Goal: Use online tool/utility: Utilize a website feature to perform a specific function

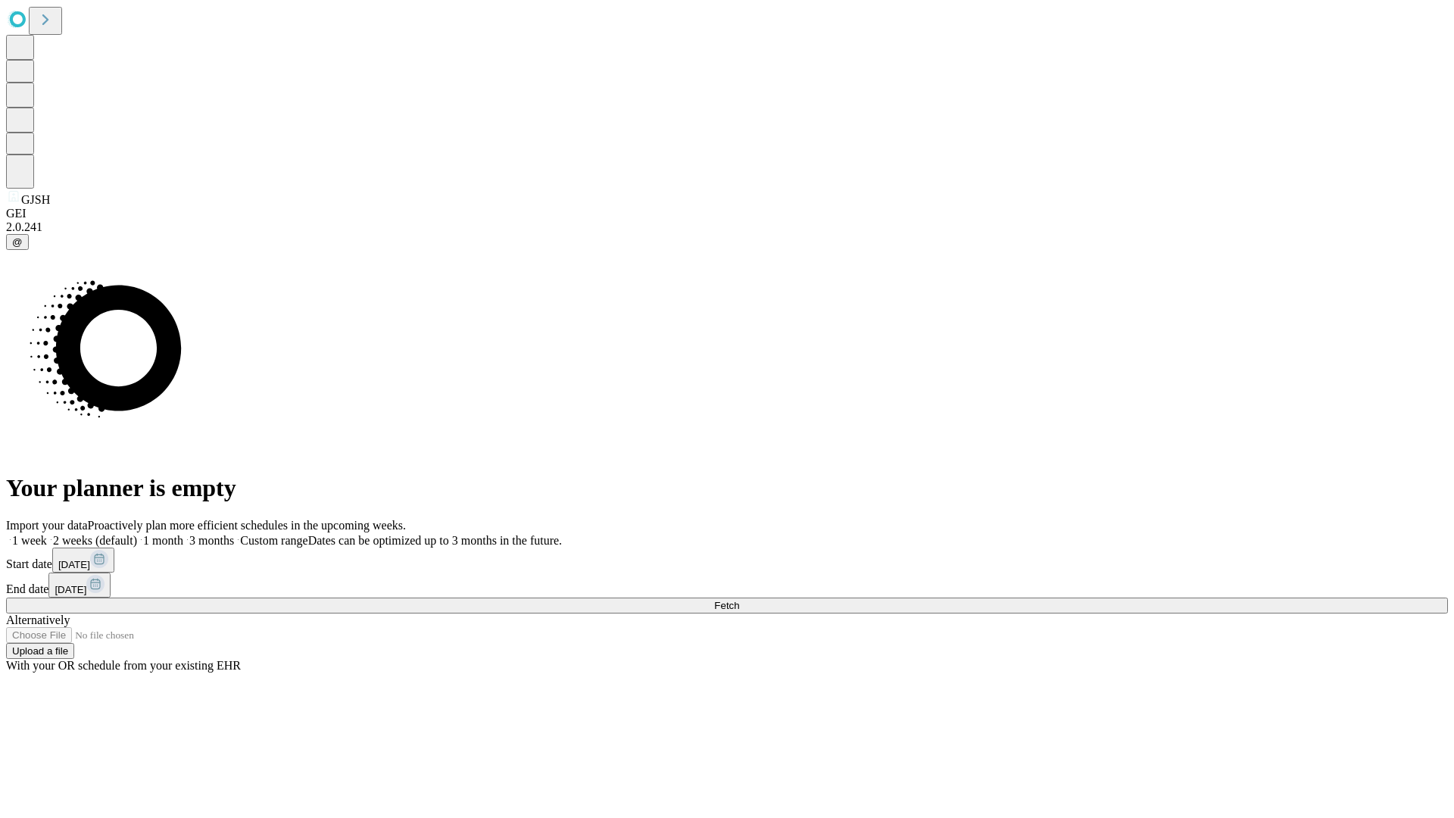
click at [739, 600] on span "Fetch" at bounding box center [726, 605] width 25 height 11
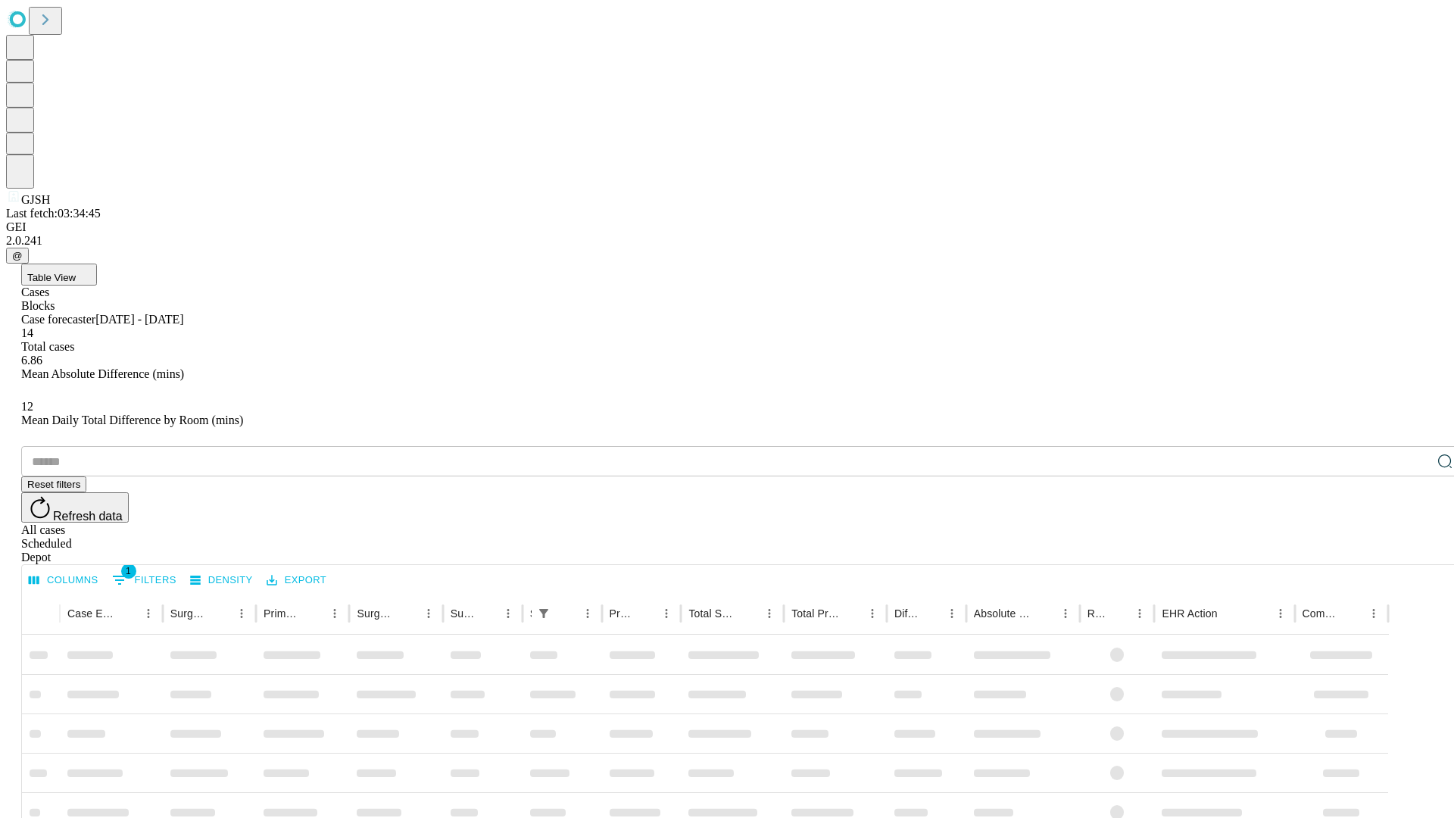
click at [76, 272] on span "Table View" at bounding box center [51, 277] width 48 height 11
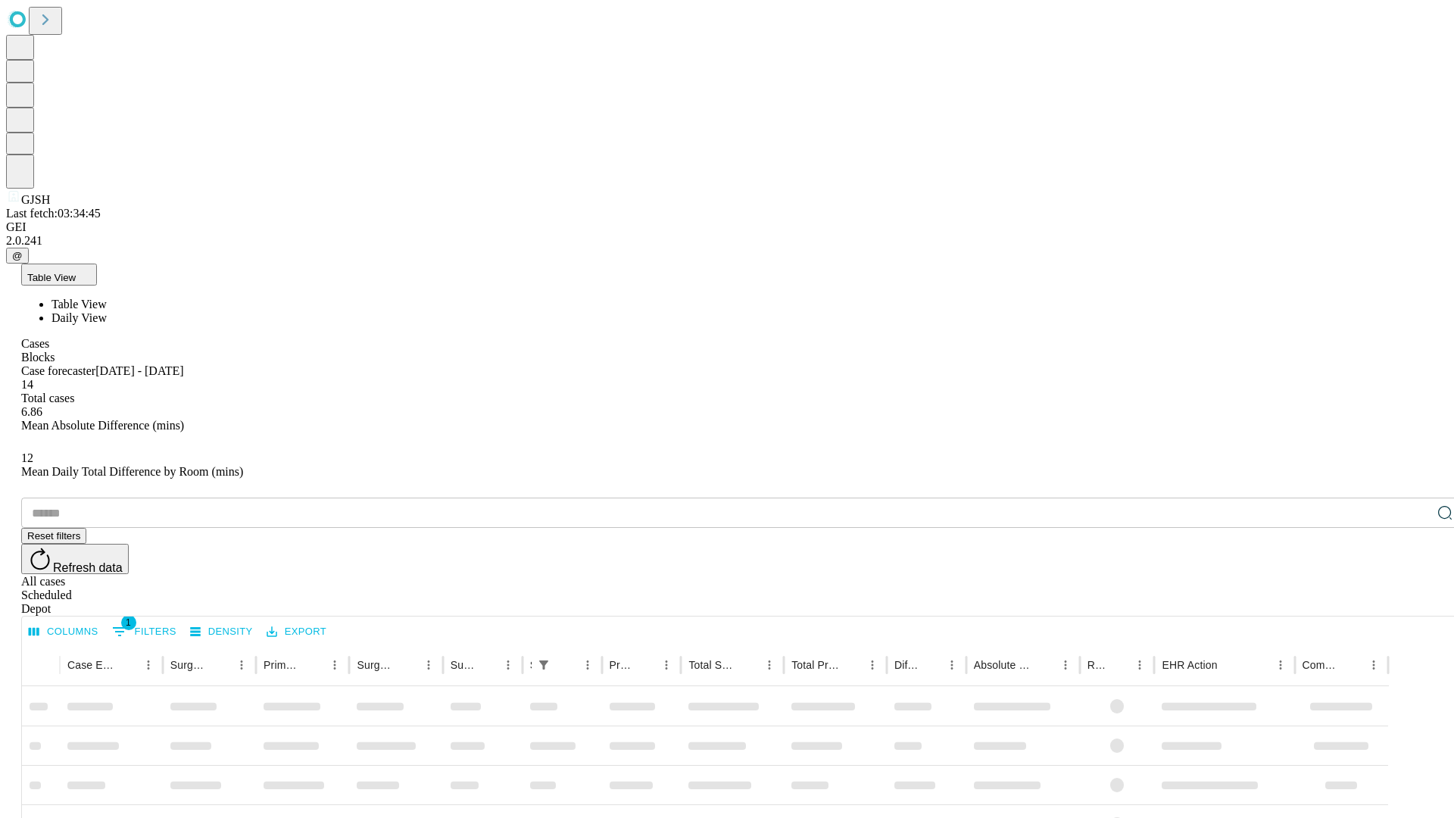
click at [107, 311] on span "Daily View" at bounding box center [78, 317] width 55 height 13
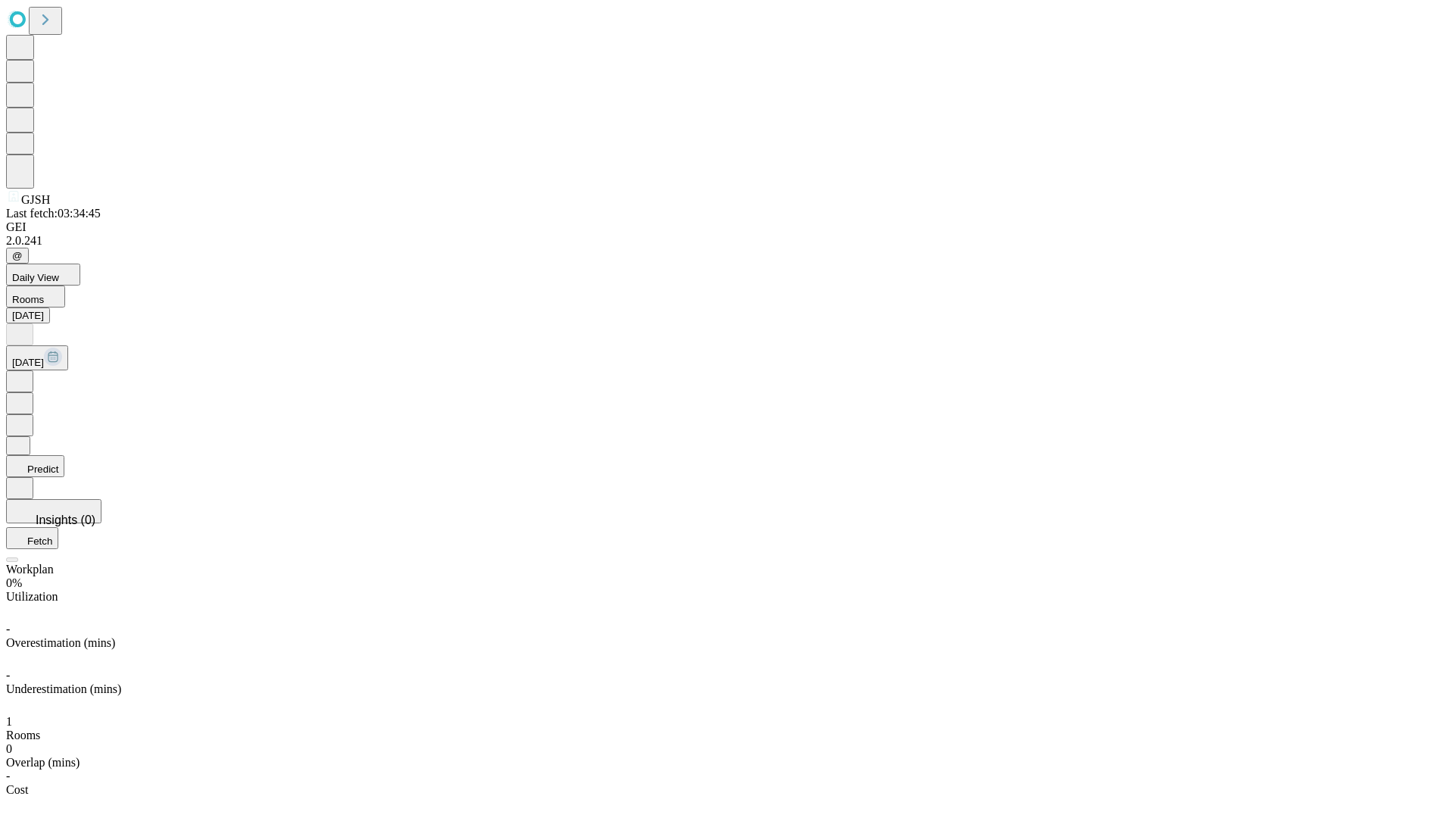
click at [64, 455] on button "Predict" at bounding box center [35, 466] width 58 height 22
